Goal: Find specific page/section: Find specific page/section

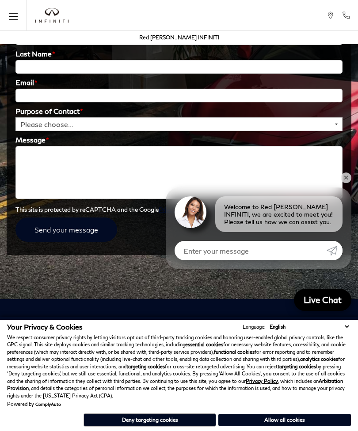
scroll to position [1356, 0]
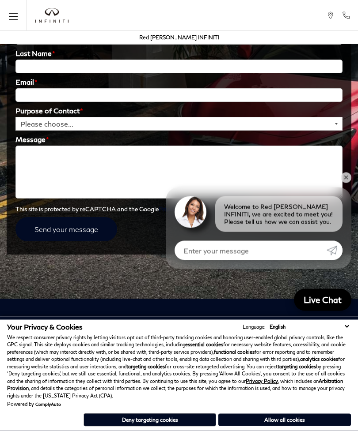
click at [260, 146] on textarea "Message *" at bounding box center [178, 172] width 327 height 53
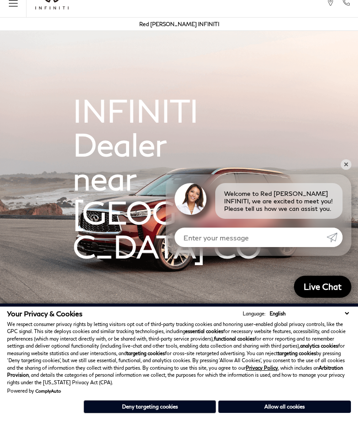
scroll to position [0, 0]
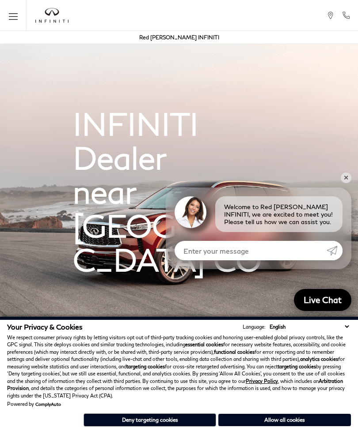
click at [186, 40] on link "Red [PERSON_NAME] INFINITI" at bounding box center [179, 37] width 80 height 7
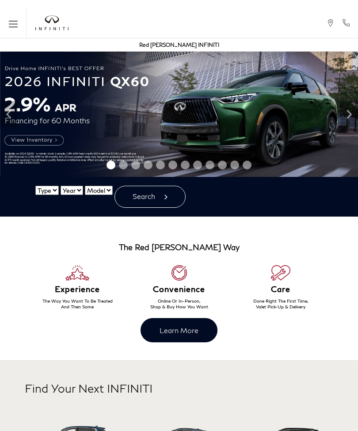
scroll to position [0, 0]
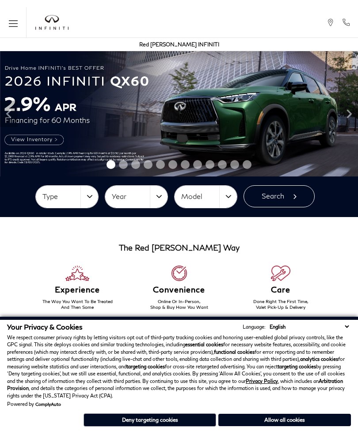
click at [193, 334] on div "Your Privacy & Cookies Language: English Spanish / Español English / [GEOGRAPHI…" at bounding box center [178, 365] width 343 height 85
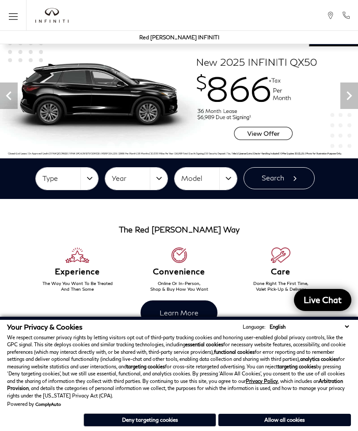
scroll to position [0, 0]
